Goal: Information Seeking & Learning: Learn about a topic

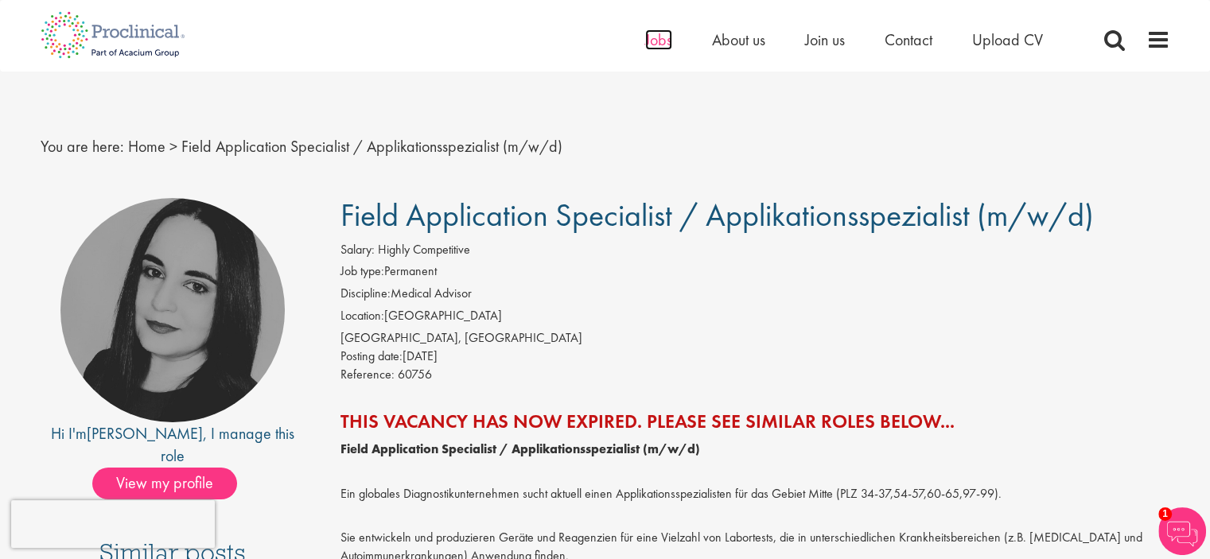
click at [647, 41] on span "Jobs" at bounding box center [658, 39] width 27 height 21
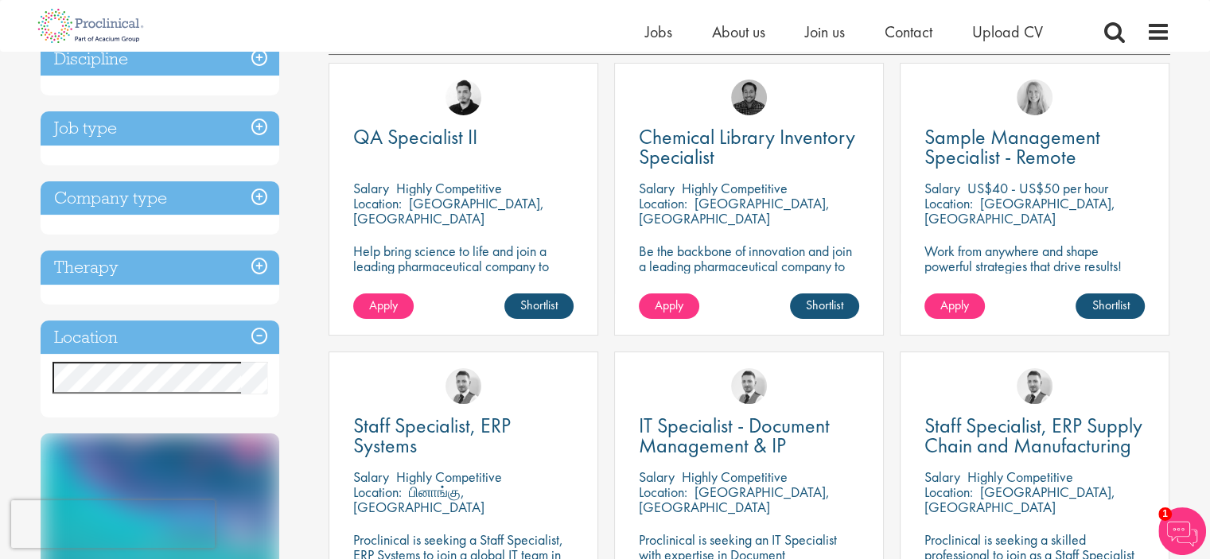
scroll to position [80, 0]
